Goal: Transaction & Acquisition: Purchase product/service

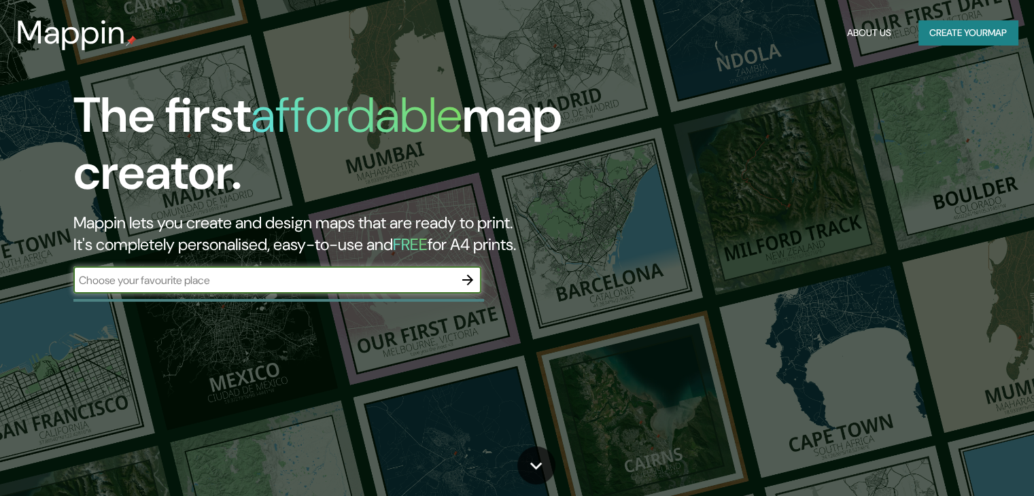
click at [368, 281] on input "text" at bounding box center [263, 281] width 381 height 16
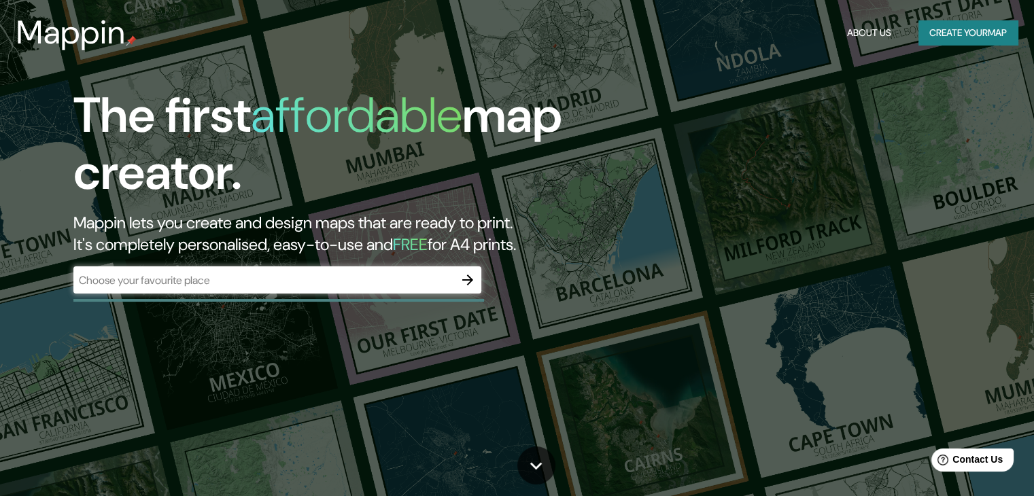
click at [957, 120] on div "The first affordable map creator. Mappin lets you create and design maps that a…" at bounding box center [517, 248] width 1034 height 496
click at [980, 41] on button "Create your map" at bounding box center [968, 32] width 99 height 25
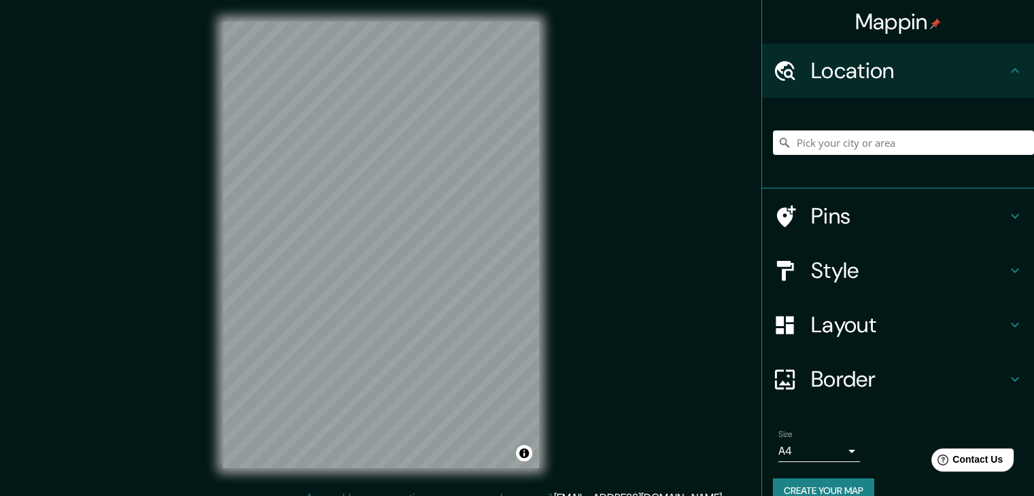
drag, startPoint x: 889, startPoint y: 161, endPoint x: 880, endPoint y: 173, distance: 15.1
click at [889, 164] on div at bounding box center [903, 143] width 261 height 68
click at [986, 268] on h4 "Style" at bounding box center [909, 270] width 196 height 27
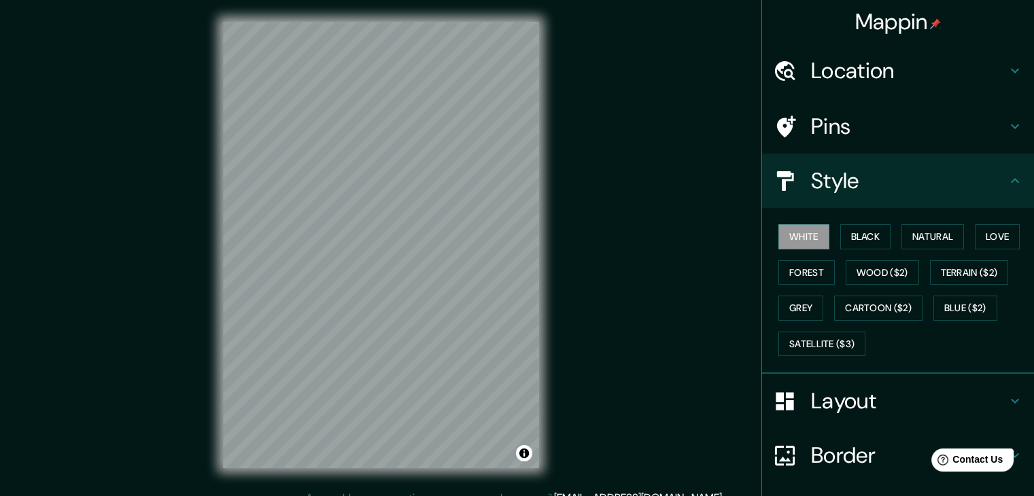
click at [1007, 183] on icon at bounding box center [1015, 181] width 16 height 16
click at [1010, 192] on div "Style" at bounding box center [898, 181] width 272 height 54
click at [872, 195] on div "Style" at bounding box center [898, 181] width 272 height 54
click at [904, 47] on div "Location" at bounding box center [898, 71] width 272 height 54
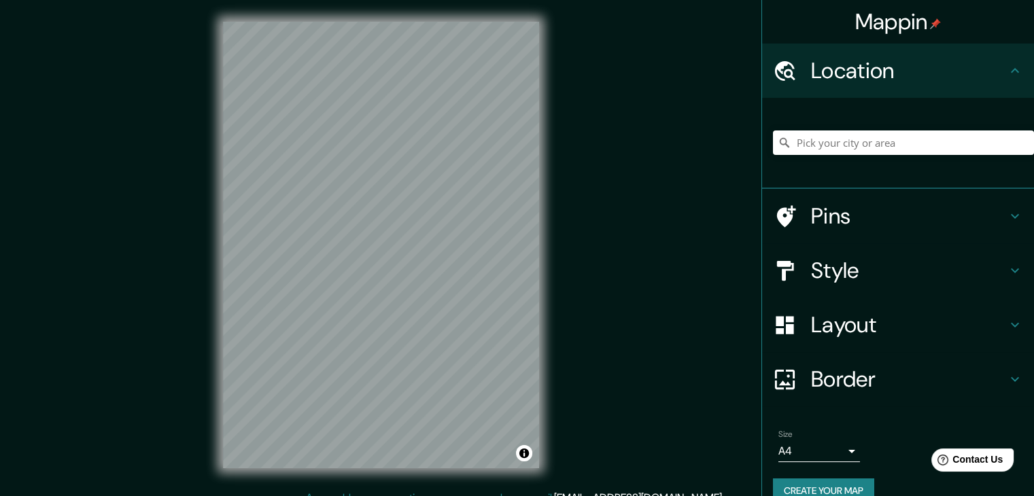
click at [816, 130] on div at bounding box center [903, 143] width 261 height 68
click at [812, 138] on input "Pick your city or area" at bounding box center [903, 143] width 261 height 24
type input "torres del parque"
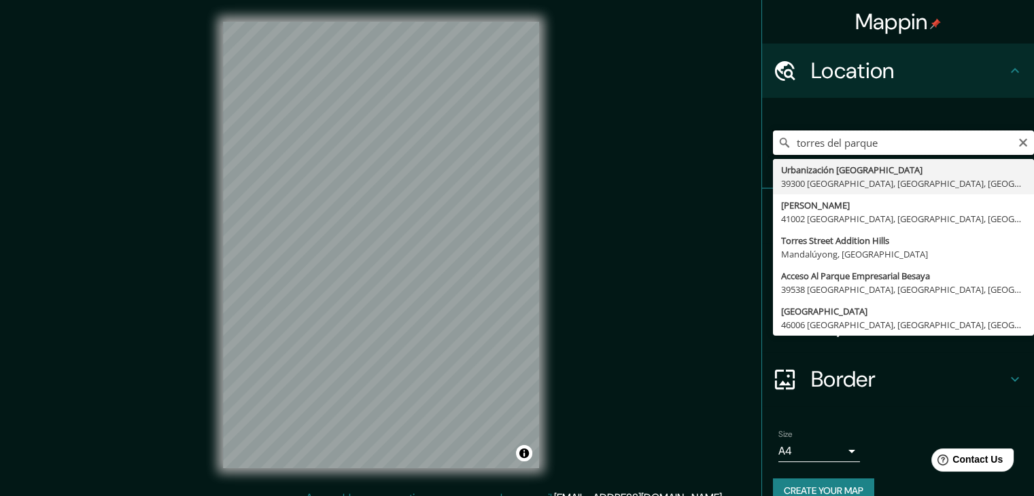
click at [920, 141] on input "torres del parque" at bounding box center [903, 143] width 261 height 24
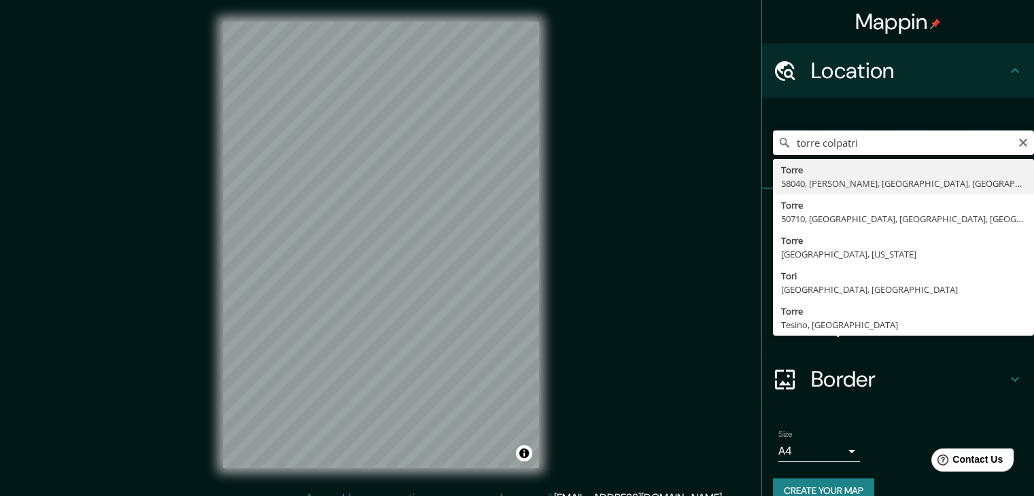
type input "torre colpatria"
drag, startPoint x: 861, startPoint y: 143, endPoint x: 777, endPoint y: 143, distance: 83.6
click at [773, 145] on input "torre colpatria" at bounding box center [903, 143] width 261 height 24
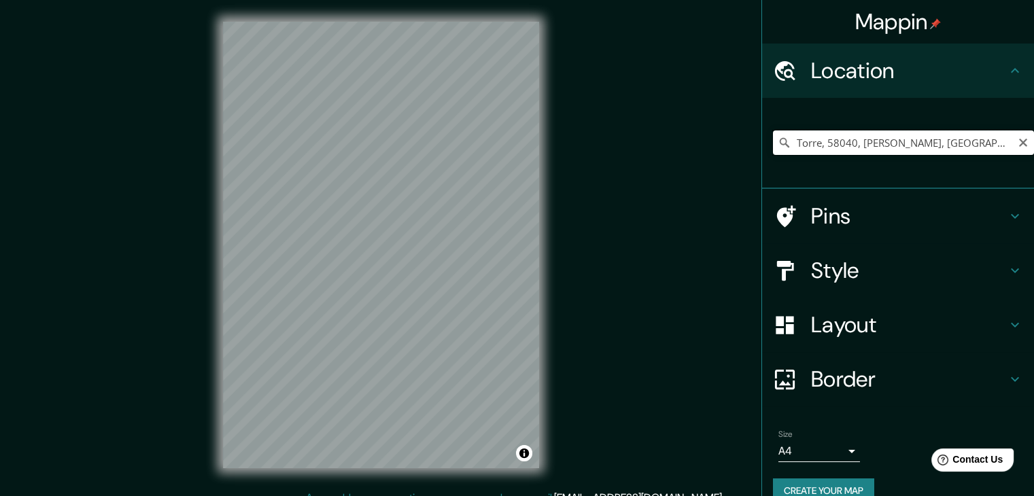
click at [893, 149] on input "Torre, 58040, [PERSON_NAME], [GEOGRAPHIC_DATA], [GEOGRAPHIC_DATA]" at bounding box center [903, 143] width 261 height 24
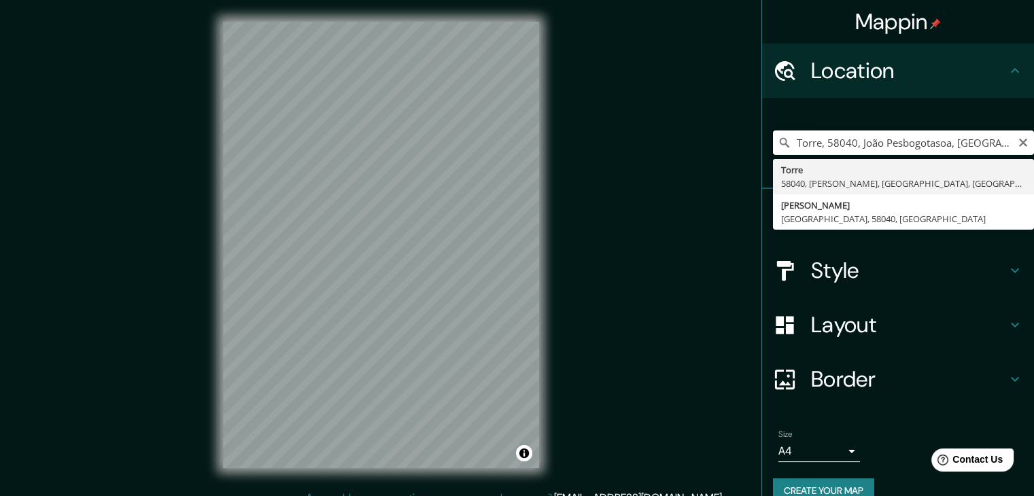
click at [888, 150] on input "Torre, 58040, João Pesbogotasoa, [GEOGRAPHIC_DATA], [GEOGRAPHIC_DATA]" at bounding box center [903, 143] width 261 height 24
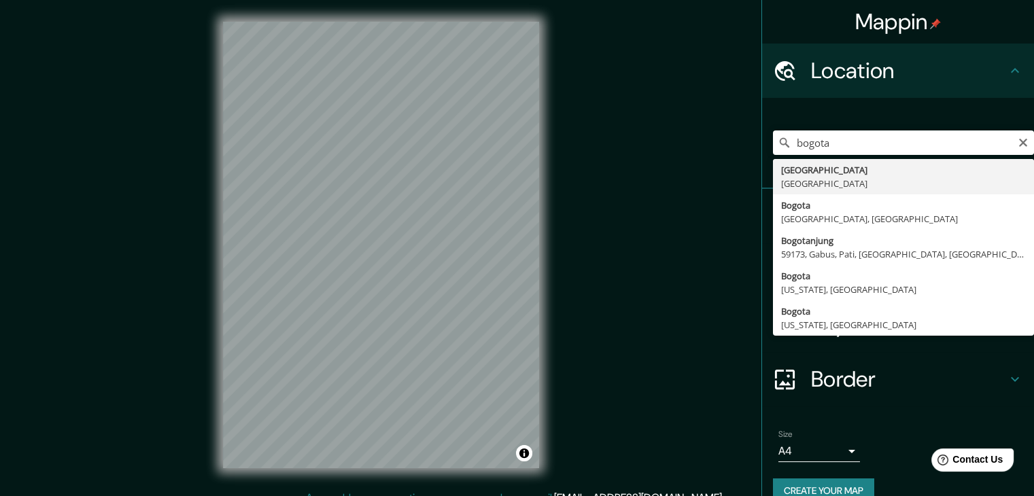
type input "[GEOGRAPHIC_DATA], [GEOGRAPHIC_DATA]"
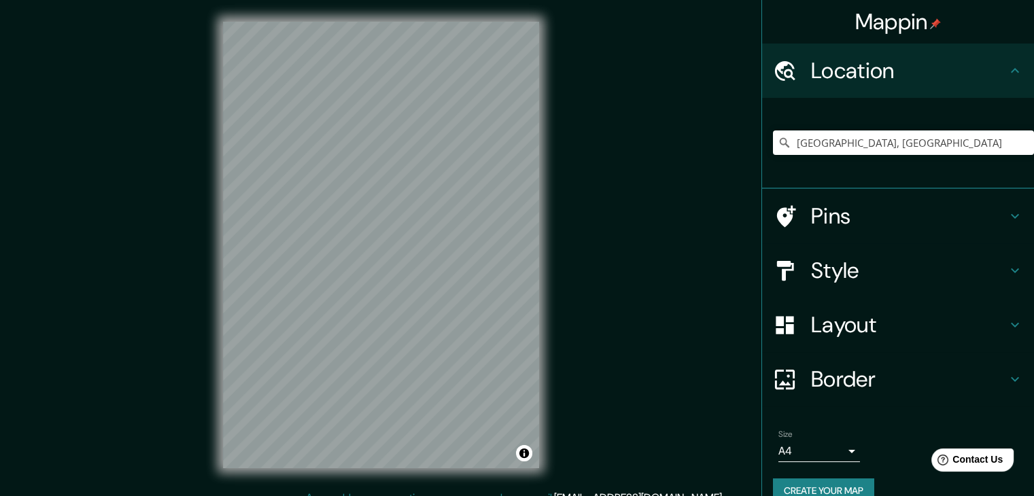
click at [941, 269] on h4 "Style" at bounding box center [909, 270] width 196 height 27
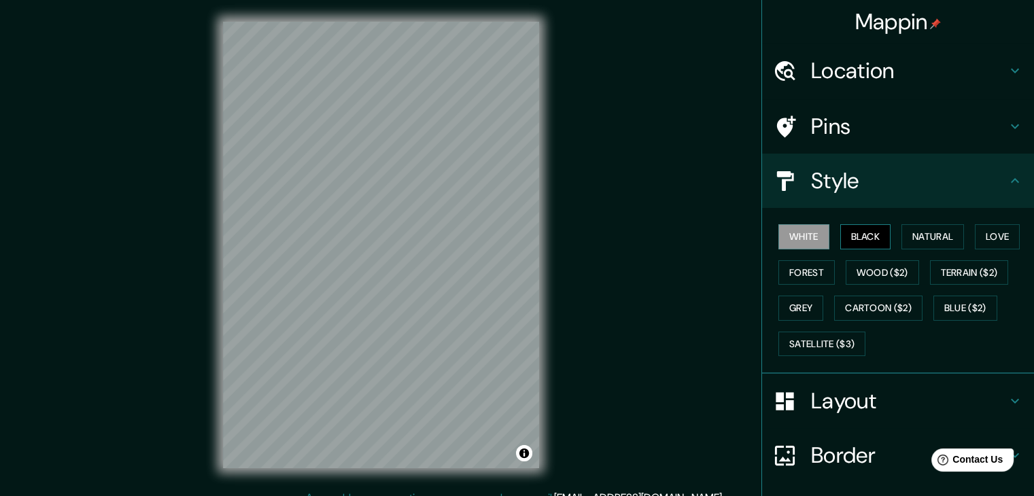
click at [861, 241] on button "Black" at bounding box center [865, 236] width 51 height 25
click at [939, 229] on button "Natural" at bounding box center [933, 236] width 63 height 25
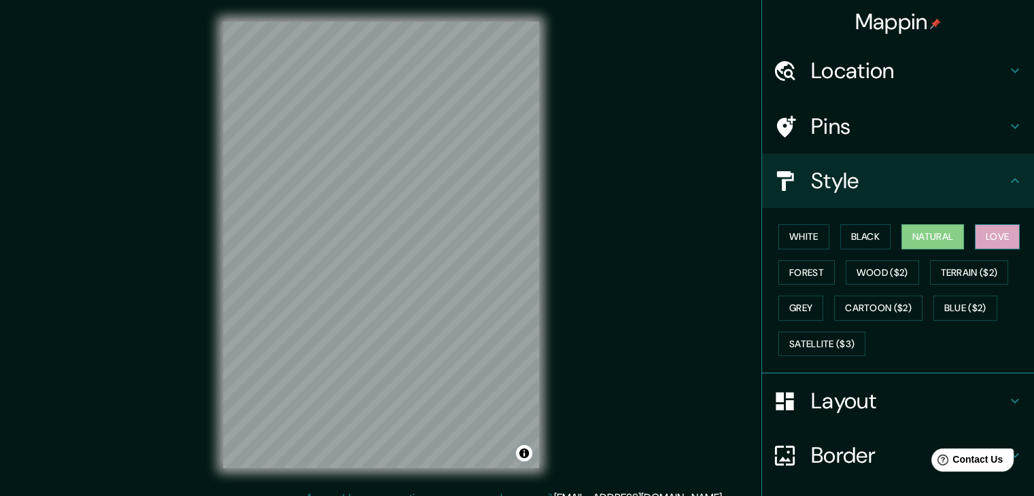
click at [1008, 233] on button "Love" at bounding box center [997, 236] width 45 height 25
click at [791, 251] on div "White Black Natural Love Forest Wood ($2) Terrain ($2) Grey Cartoon ($2) Blue (…" at bounding box center [903, 290] width 261 height 143
click at [799, 235] on button "White" at bounding box center [803, 236] width 51 height 25
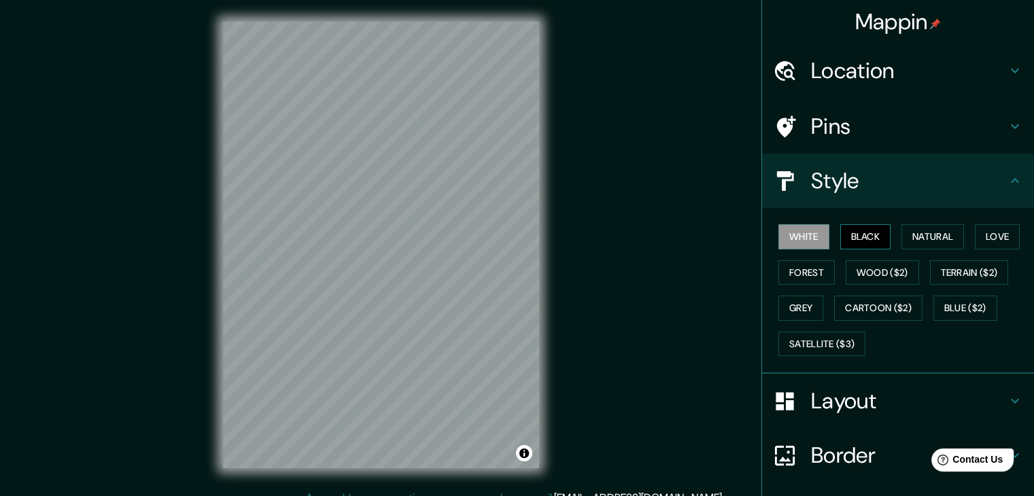
click at [861, 235] on button "Black" at bounding box center [865, 236] width 51 height 25
click at [925, 238] on button "Natural" at bounding box center [933, 236] width 63 height 25
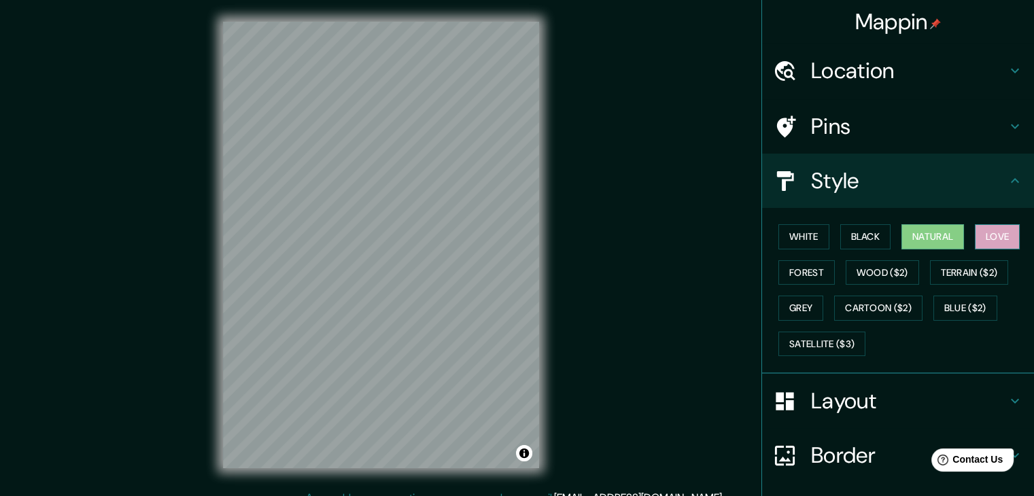
click at [982, 230] on button "Love" at bounding box center [997, 236] width 45 height 25
click at [971, 257] on div "White Black Natural Love Forest Wood ($2) Terrain ($2) Grey Cartoon ($2) Blue (…" at bounding box center [903, 290] width 261 height 143
click at [963, 270] on button "Terrain ($2)" at bounding box center [969, 272] width 79 height 25
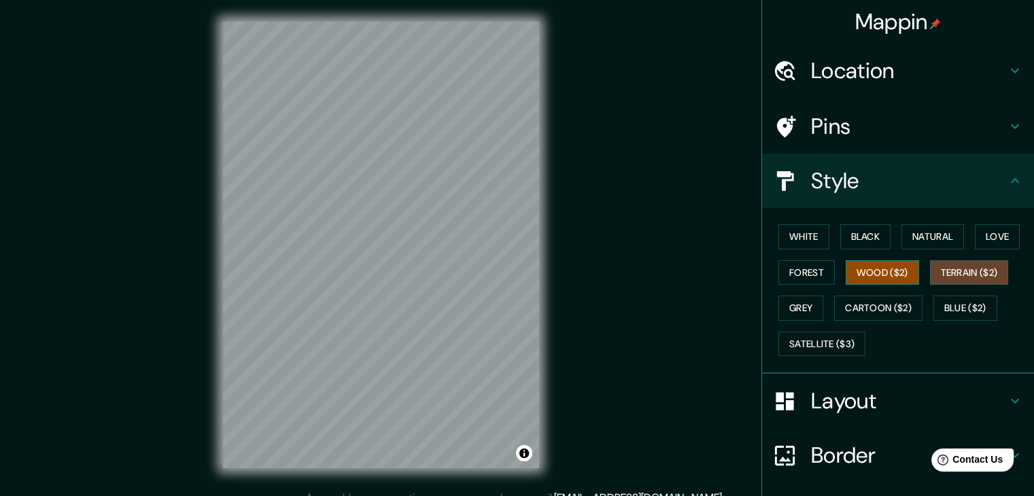
click at [876, 270] on button "Wood ($2)" at bounding box center [882, 272] width 73 height 25
click at [778, 270] on button "Forest" at bounding box center [806, 272] width 56 height 25
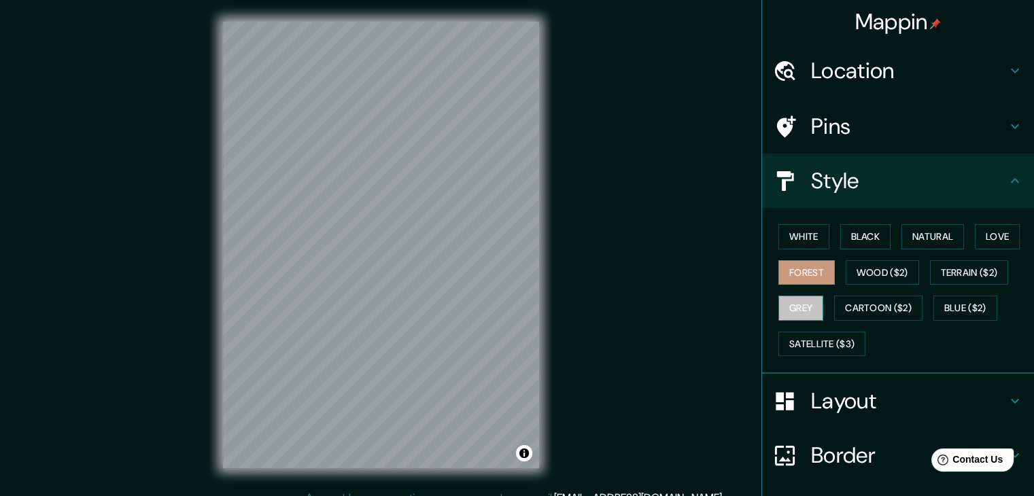
click at [783, 301] on button "Grey" at bounding box center [800, 308] width 45 height 25
click at [799, 274] on button "Forest" at bounding box center [806, 272] width 56 height 25
click at [796, 233] on button "White" at bounding box center [803, 236] width 51 height 25
click at [862, 230] on button "Black" at bounding box center [865, 236] width 51 height 25
click at [801, 237] on button "White" at bounding box center [803, 236] width 51 height 25
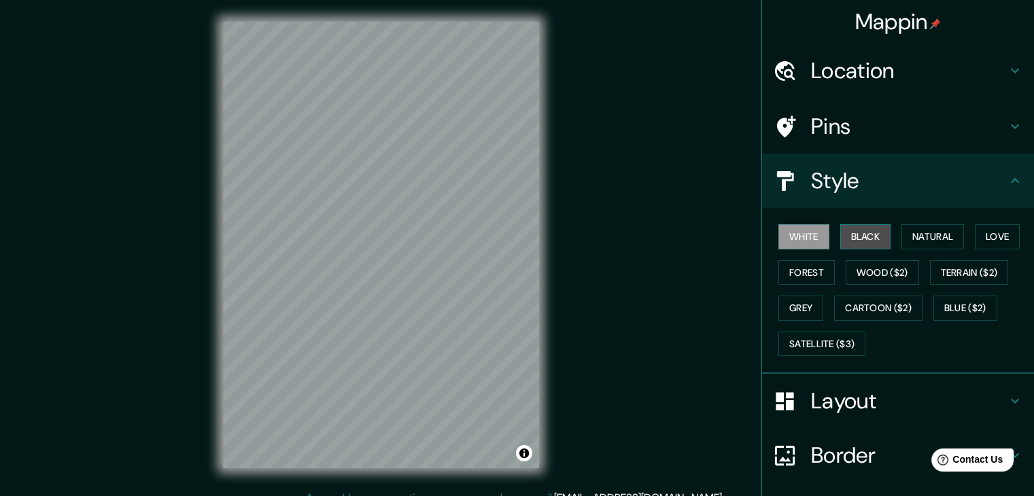
click at [849, 237] on button "Black" at bounding box center [865, 236] width 51 height 25
click at [786, 311] on button "Grey" at bounding box center [800, 308] width 45 height 25
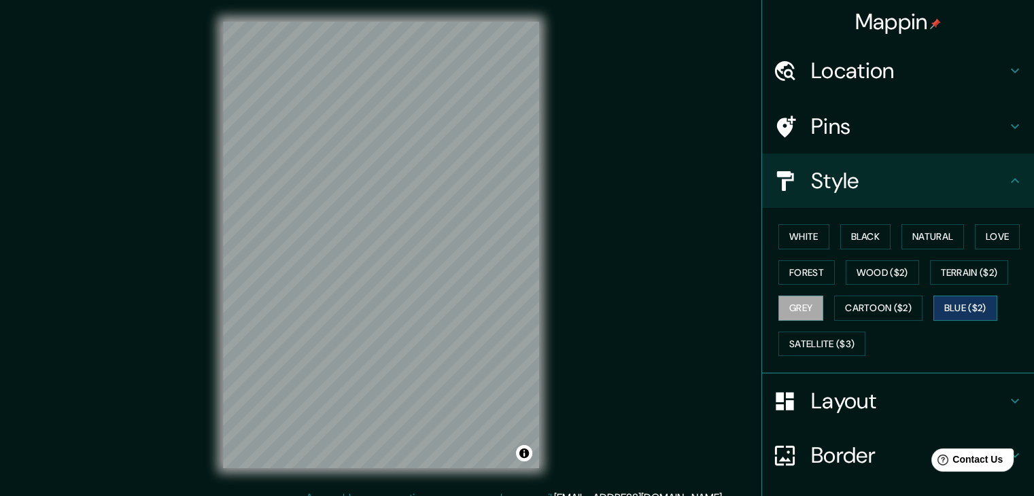
click at [938, 302] on button "Blue ($2)" at bounding box center [965, 308] width 64 height 25
click at [843, 346] on button "Satellite ($3)" at bounding box center [821, 344] width 87 height 25
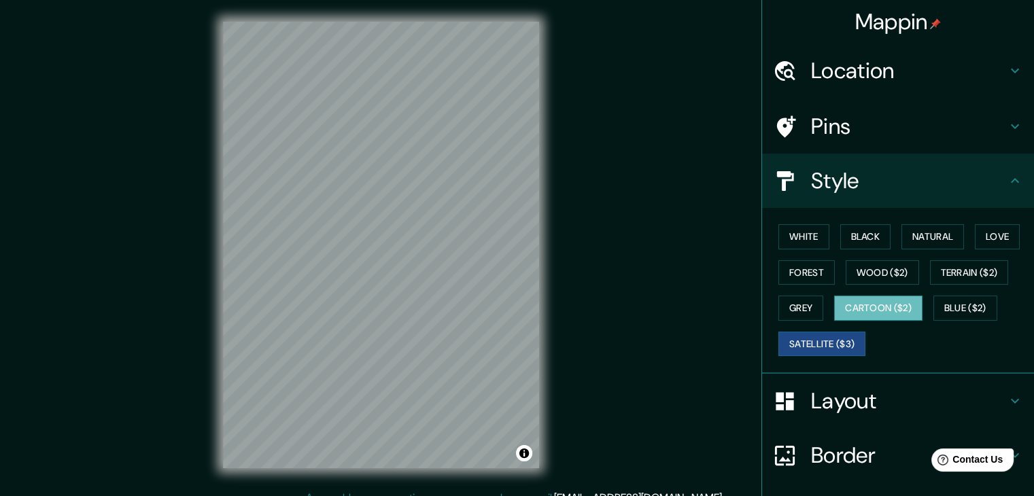
click at [879, 309] on button "Cartoon ($2)" at bounding box center [878, 308] width 88 height 25
click at [800, 308] on button "Grey" at bounding box center [800, 308] width 45 height 25
